Goal: Task Accomplishment & Management: Use online tool/utility

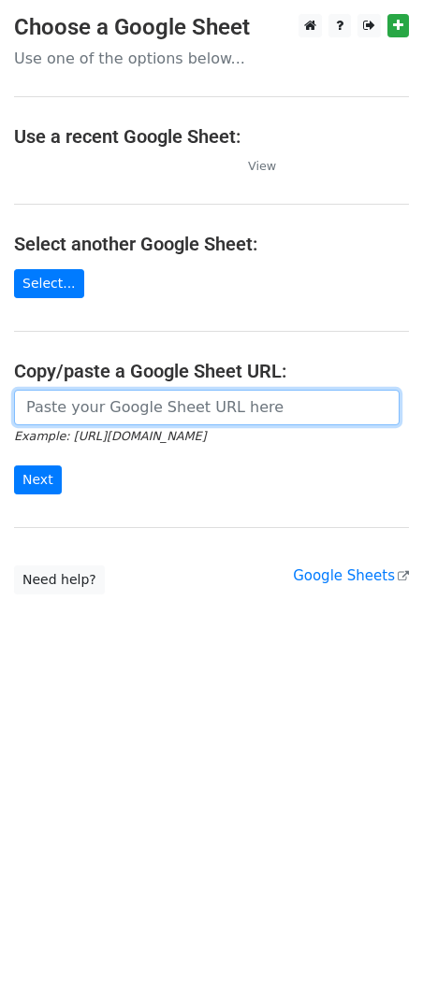
click at [176, 399] on input "url" at bounding box center [206, 408] width 385 height 36
paste input "https://docs.google.com/spreadsheets/d/1IJt0p6InHDWVwpsZ6PnVFss3hmvfwnrG6tkgPCb…"
type input "https://docs.google.com/spreadsheets/d/1IJt0p6InHDWVwpsZ6PnVFss3hmvfwnrG6tkgPCb…"
click at [14, 466] on input "Next" at bounding box center [38, 480] width 48 height 29
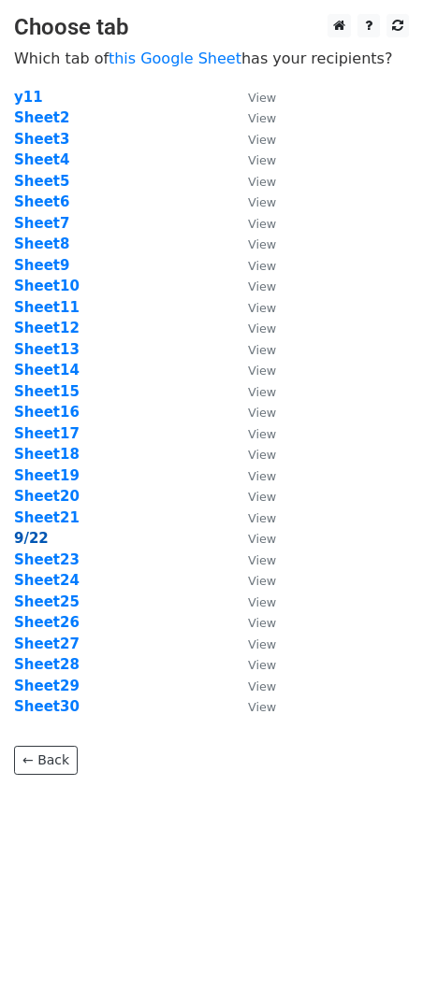
click at [33, 536] on strong "9/22" at bounding box center [31, 538] width 35 height 17
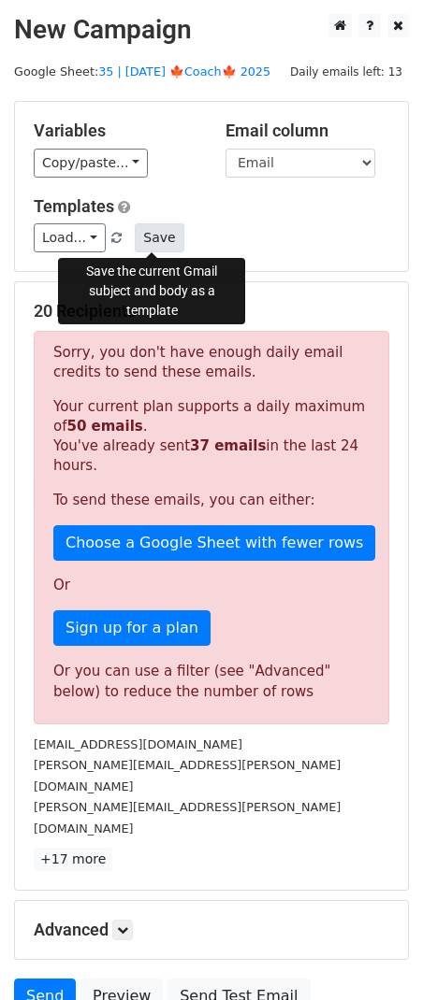
click at [144, 239] on button "Save" at bounding box center [159, 237] width 49 height 29
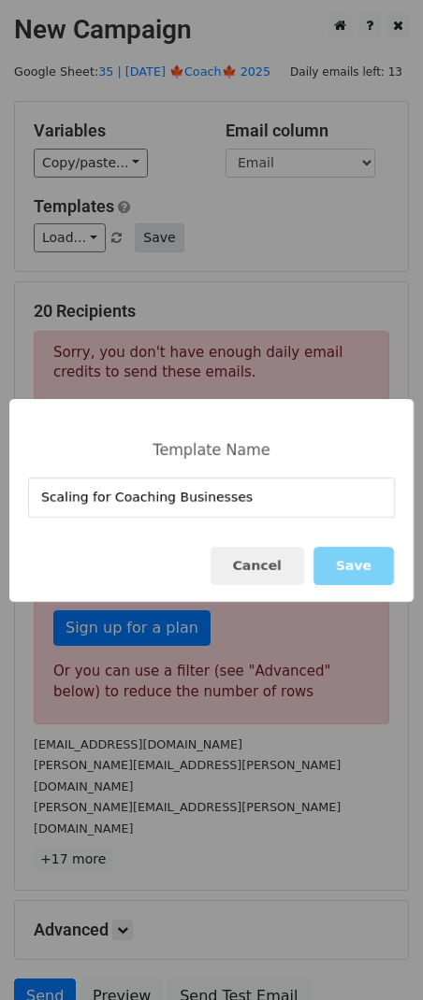
type input "Scaling for Coaching Businesses"
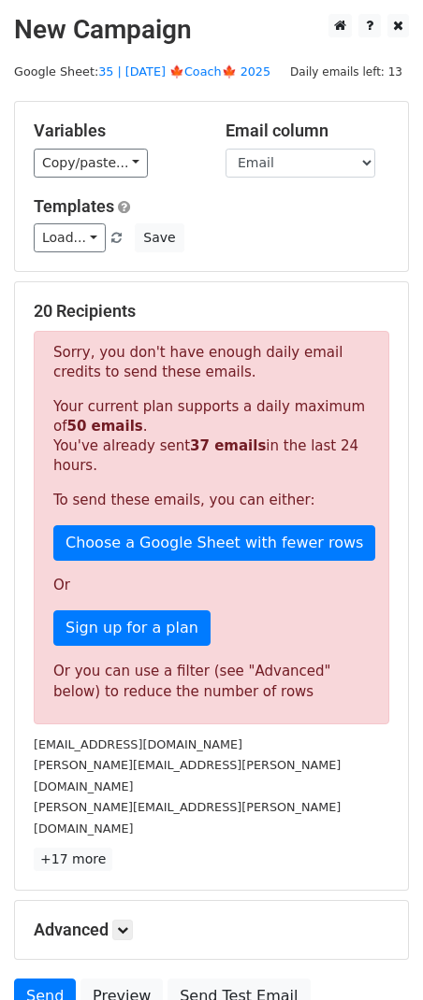
click at [196, 263] on div "Variables Copy/paste... {{Name}} {{Email}} Email column Name Email Templates Lo…" at bounding box center [211, 186] width 393 height 169
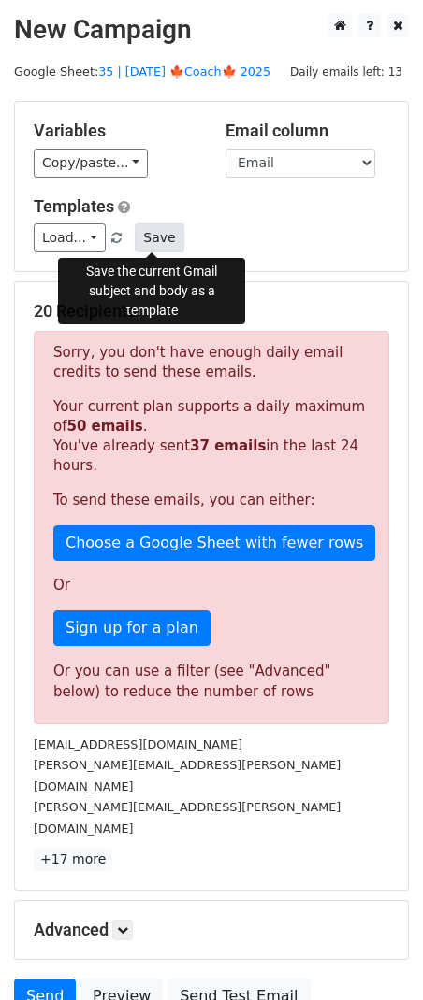
click at [151, 238] on button "Save" at bounding box center [159, 237] width 49 height 29
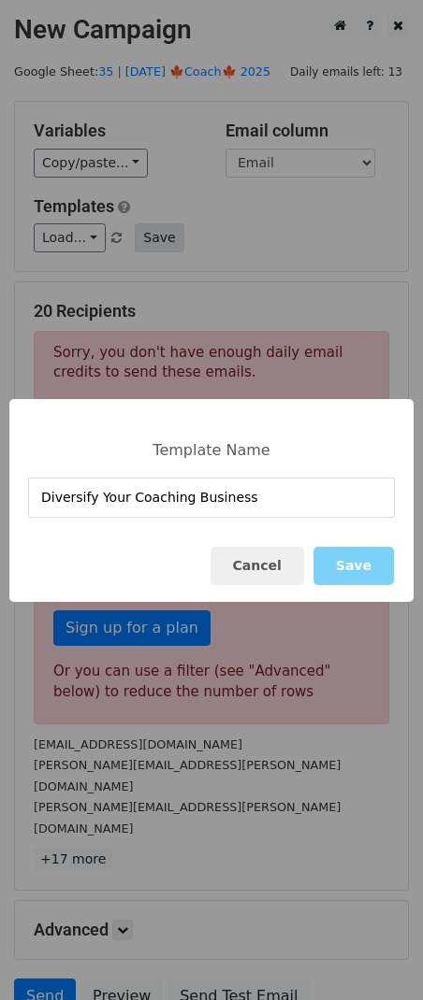
type input "Diversify Your Coaching Business"
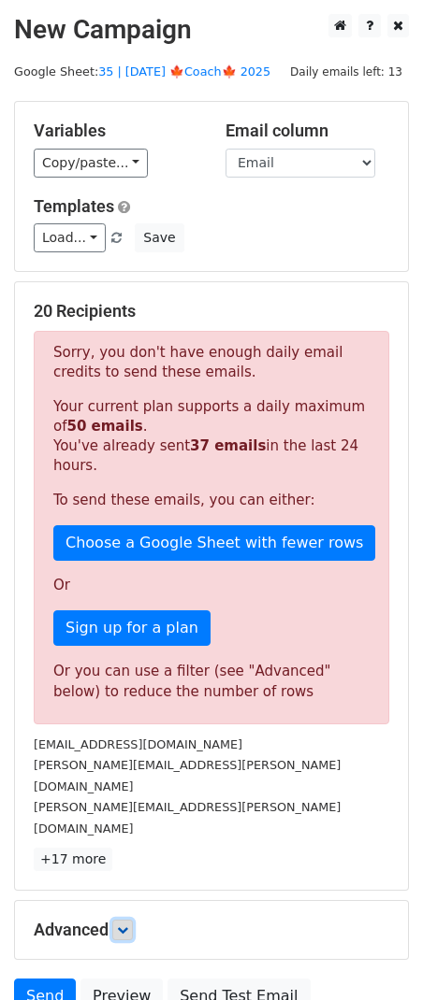
click at [124, 925] on icon at bounding box center [122, 930] width 11 height 11
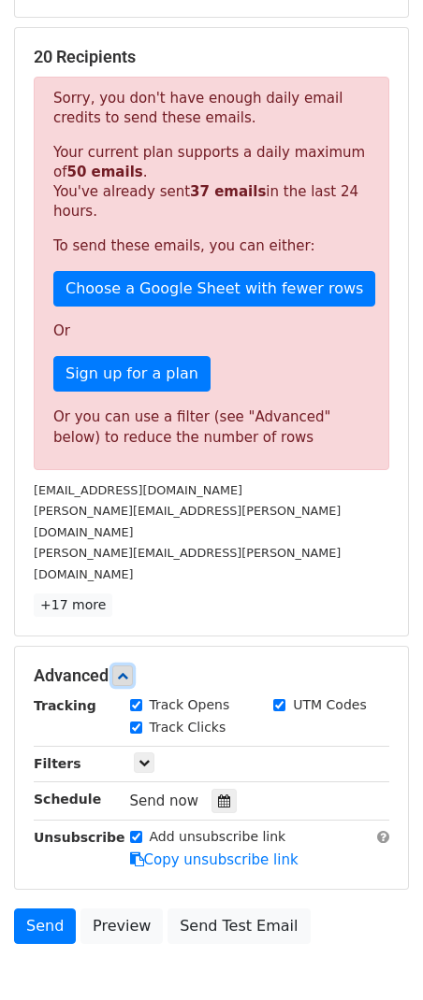
scroll to position [271, 0]
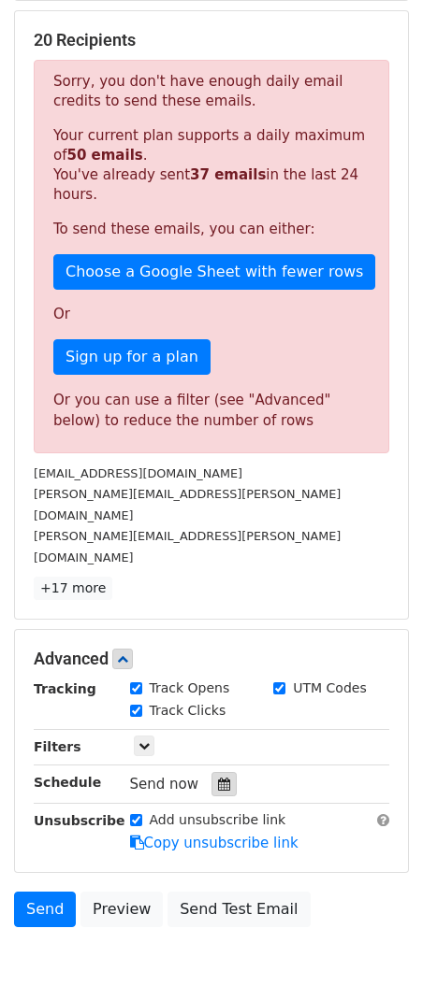
click at [221, 778] on icon at bounding box center [224, 784] width 12 height 13
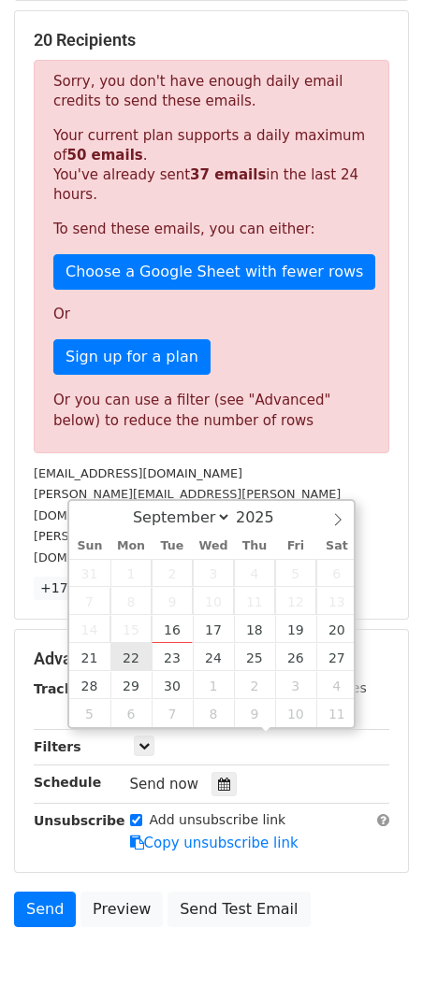
type input "2025-09-22 12:00"
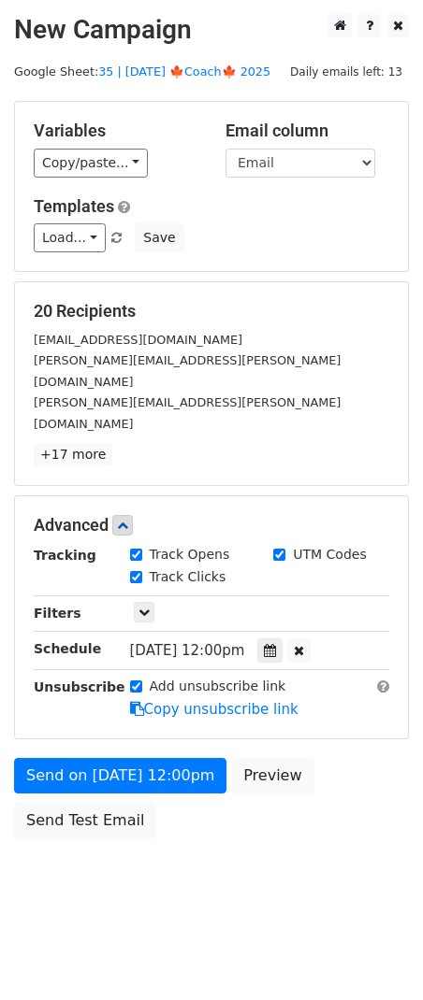
scroll to position [0, 0]
drag, startPoint x: 7, startPoint y: 820, endPoint x: 55, endPoint y: 760, distance: 77.1
click at [7, 820] on body "New Campaign Daily emails left: 13 Google Sheet: 35 | SEPT 22 🍁Coach🍁 2025 Vari…" at bounding box center [211, 468] width 423 height 909
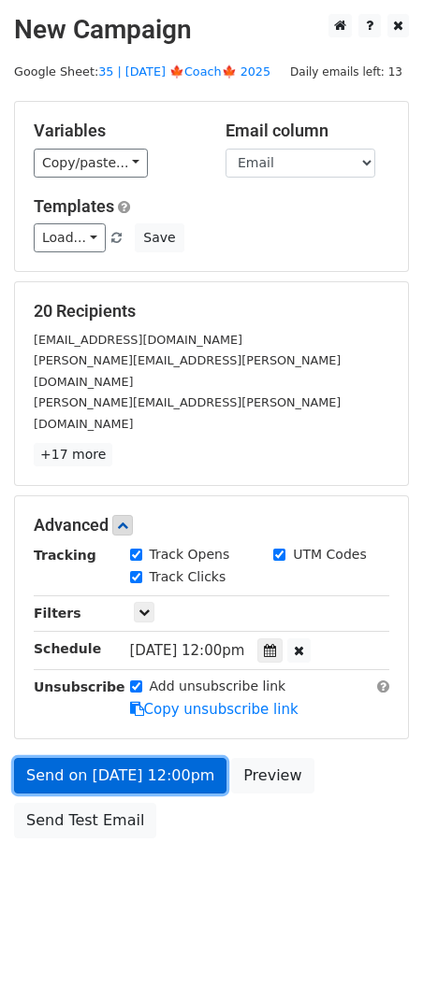
click at [76, 758] on link "Send on Sep 22 at 12:00pm" at bounding box center [120, 776] width 212 height 36
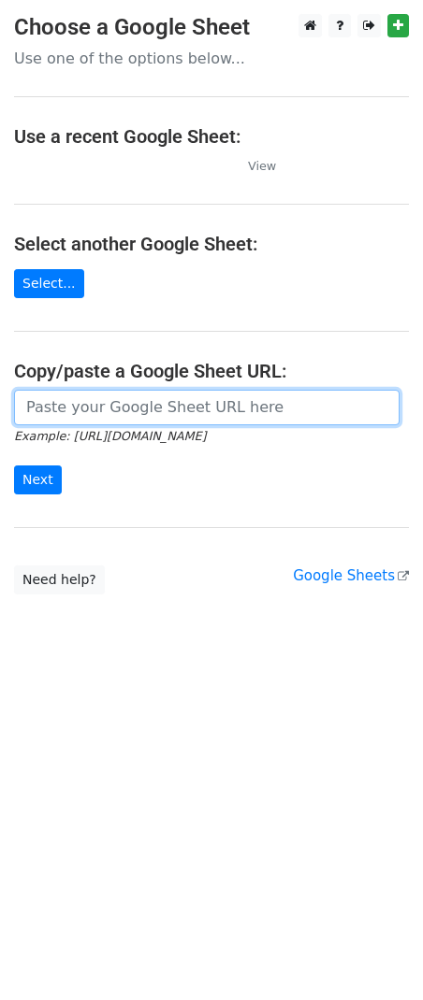
click at [114, 403] on input "url" at bounding box center [206, 408] width 385 height 36
paste input "https://docs.google.com/spreadsheets/d/1IJt0p6InHDWVwpsZ6PnVFss3hmvfwnrG6tkgPCb…"
type input "https://docs.google.com/spreadsheets/d/1IJt0p6InHDWVwpsZ6PnVFss3hmvfwnrG6tkgPCb…"
click at [14, 466] on input "Next" at bounding box center [38, 480] width 48 height 29
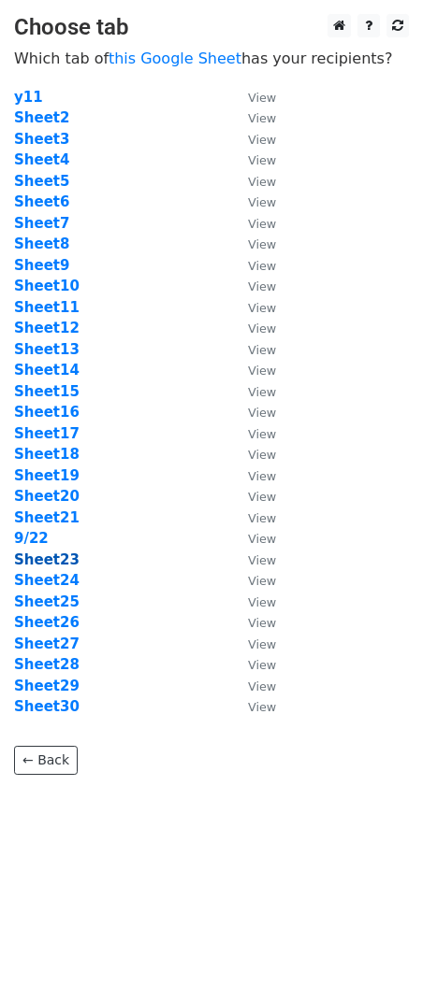
click at [54, 563] on strong "Sheet23" at bounding box center [46, 560] width 65 height 17
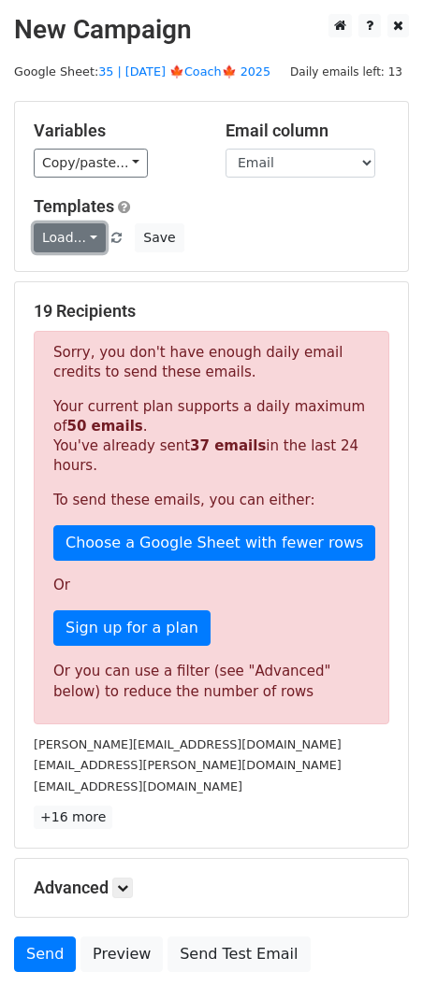
click at [67, 240] on link "Load..." at bounding box center [70, 237] width 72 height 29
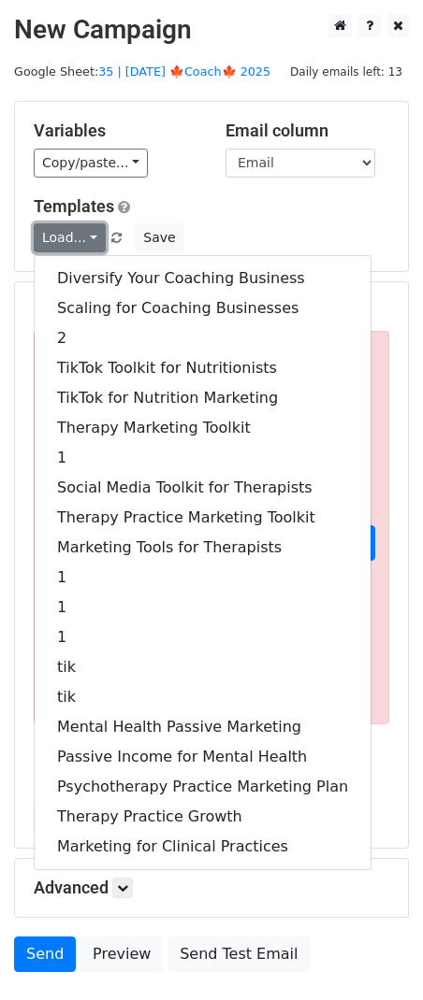
click at [76, 242] on link "Load..." at bounding box center [70, 237] width 72 height 29
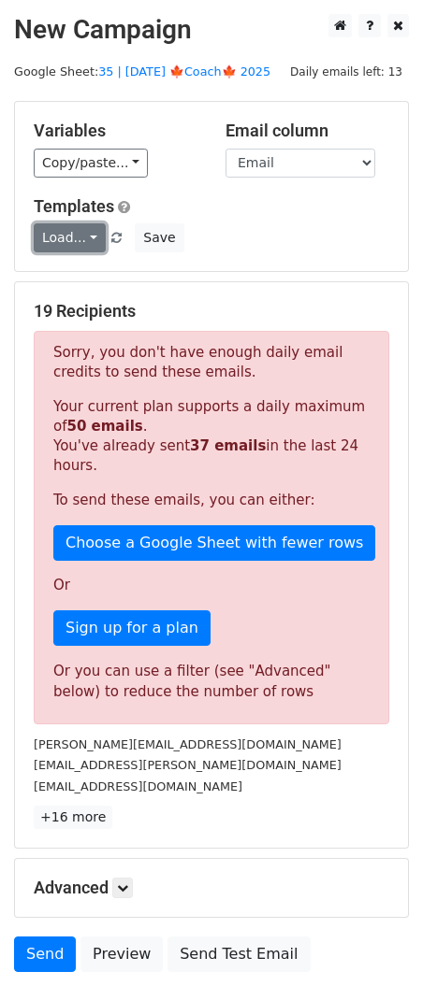
click at [76, 242] on link "Load..." at bounding box center [70, 237] width 72 height 29
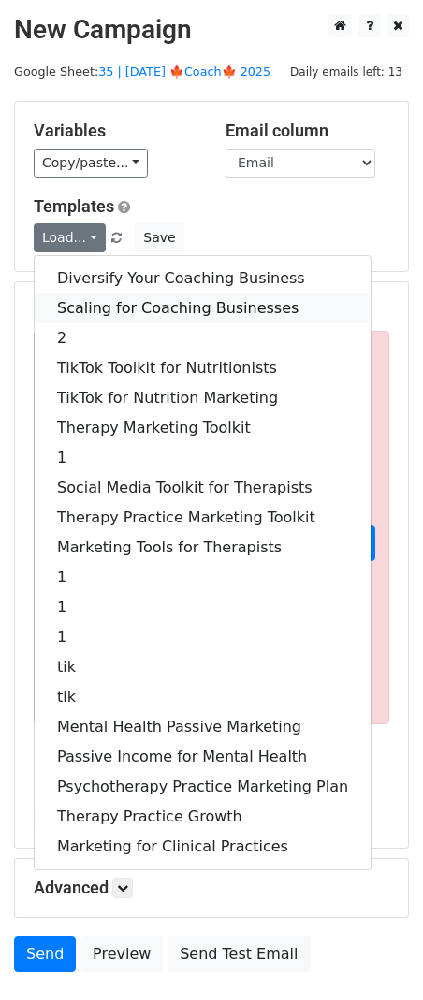
click at [89, 304] on link "Scaling for Coaching Businesses" at bounding box center [203, 309] width 336 height 30
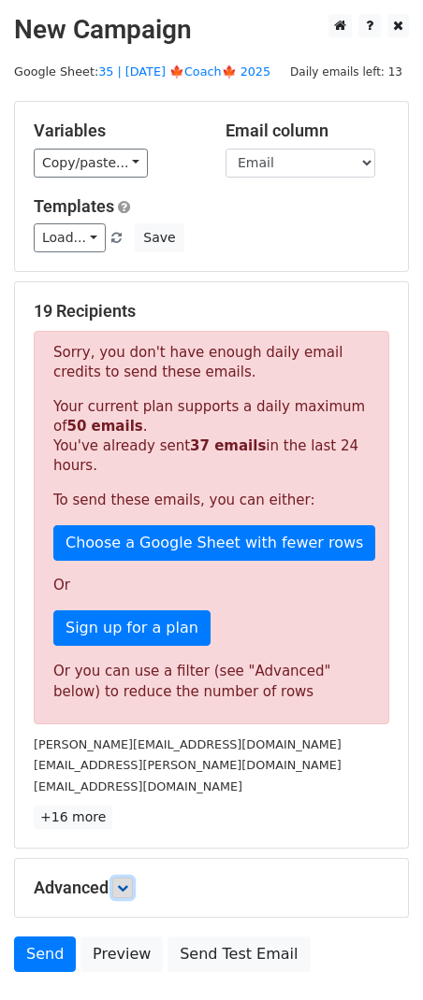
click at [122, 878] on link at bounding box center [122, 888] width 21 height 21
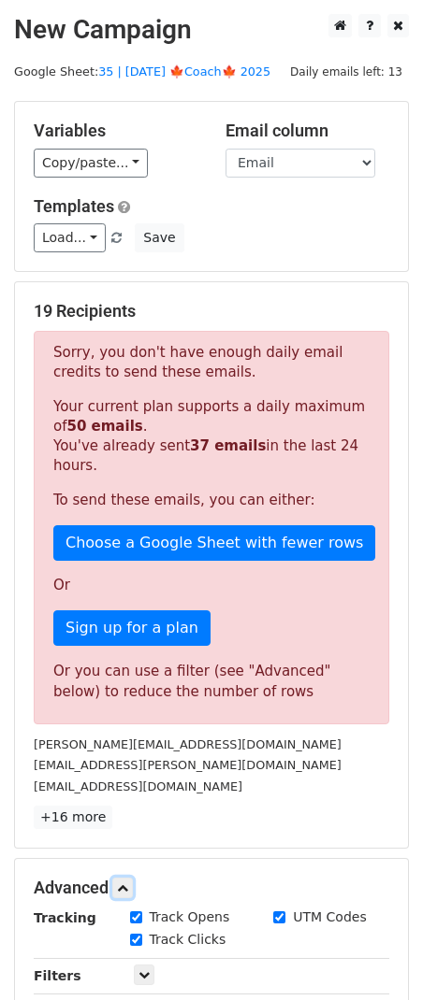
scroll to position [312, 0]
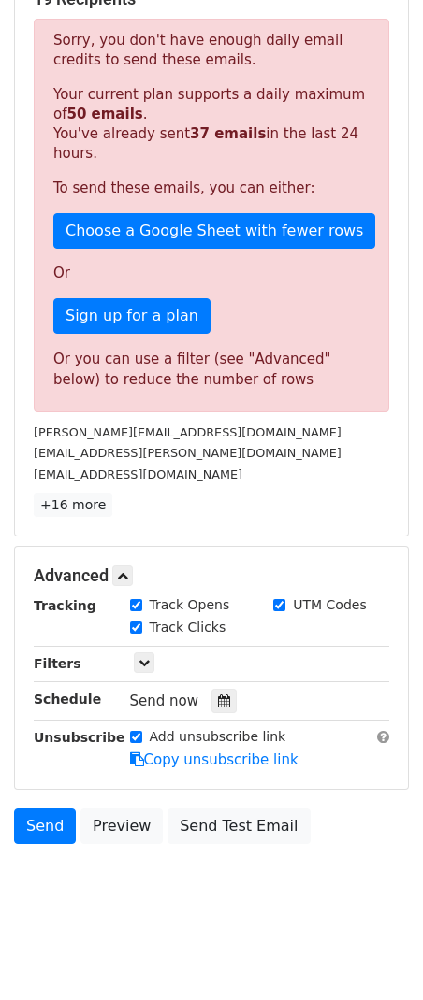
click at [211, 711] on div "Tracking Track Opens UTM Codes Track Clicks Filters Only include spreadsheet ro…" at bounding box center [211, 683] width 355 height 175
click at [218, 700] on icon at bounding box center [224, 701] width 12 height 13
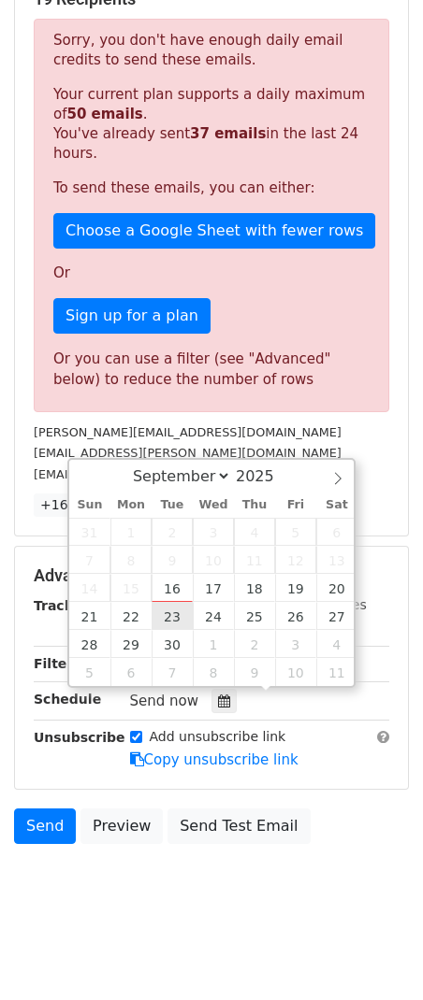
type input "[DATE] 12:00"
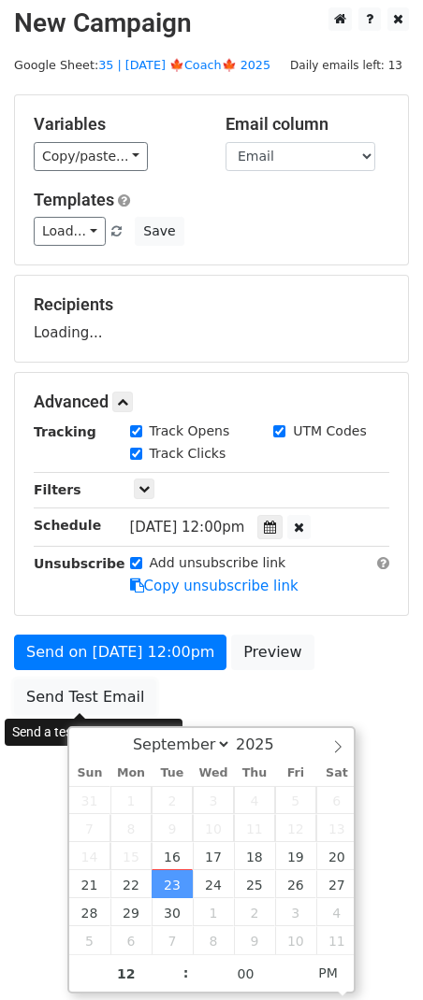
scroll to position [0, 0]
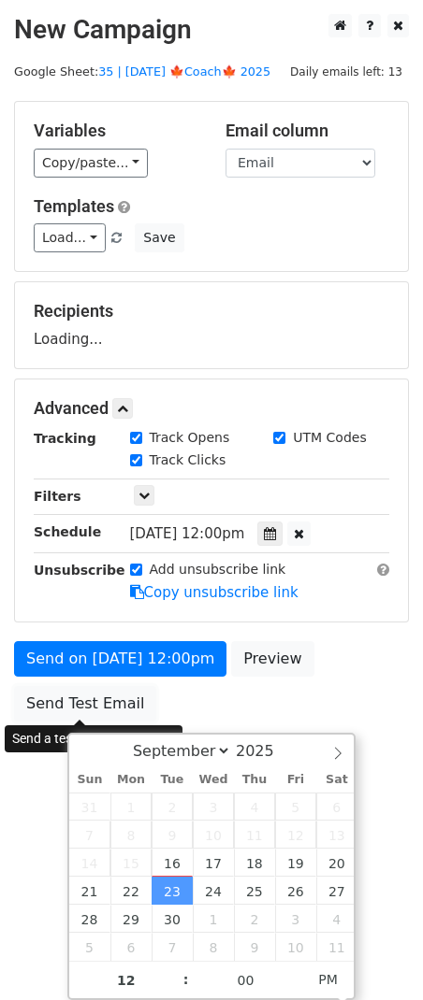
click at [142, 678] on form "Variables Copy/paste... {{Name}} {{Email}} Email column Name Email Templates Lo…" at bounding box center [211, 416] width 395 height 630
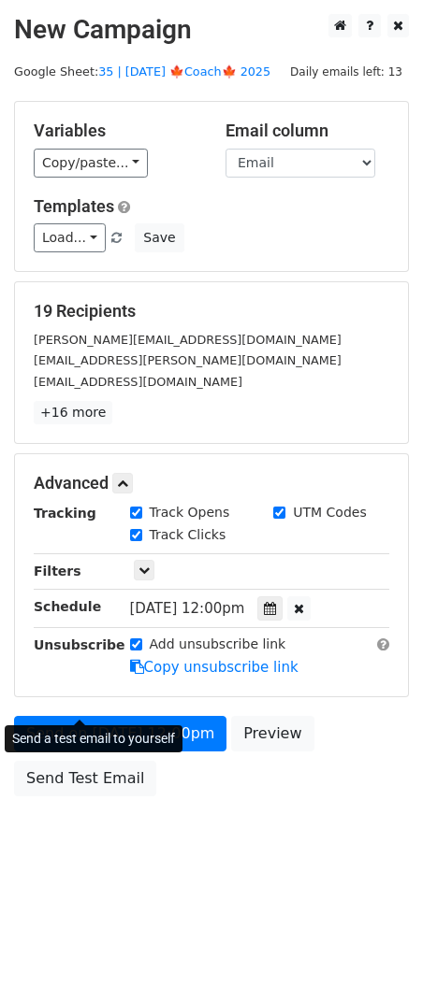
click at [130, 731] on div "Send a test email to yourself" at bounding box center [94, 739] width 178 height 27
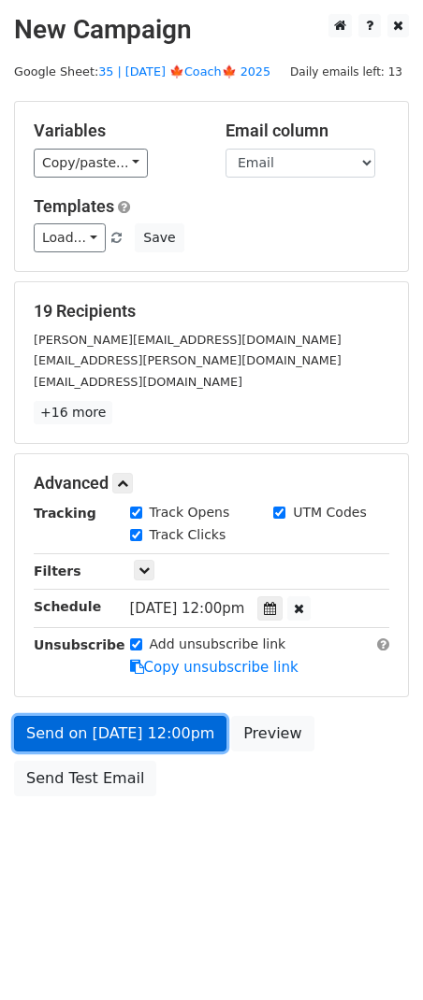
click at [183, 729] on link "Send on [DATE] 12:00pm" at bounding box center [120, 734] width 212 height 36
